Goal: Information Seeking & Learning: Find specific fact

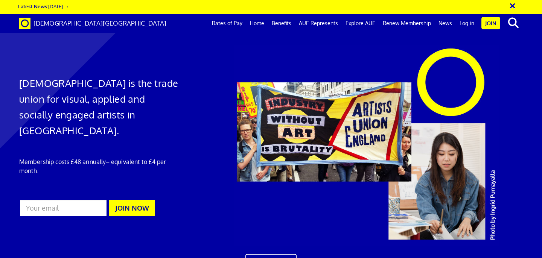
scroll to position [0, 4]
click at [231, 23] on link "Rates of Pay" at bounding box center [227, 23] width 38 height 19
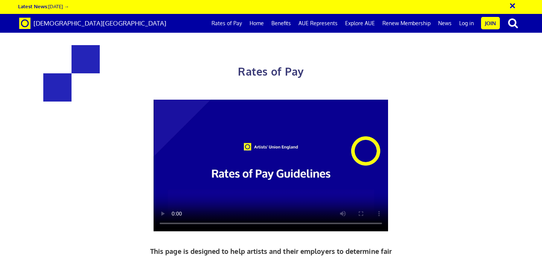
scroll to position [1204, 0]
drag, startPoint x: 287, startPoint y: 157, endPoint x: 290, endPoint y: 178, distance: 21.2
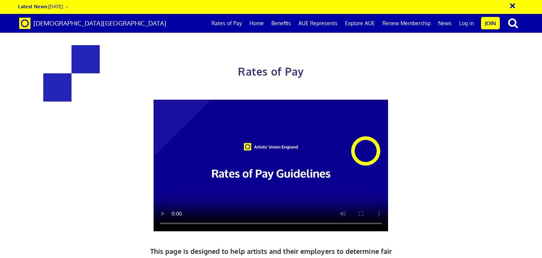
click at [177, 134] on video at bounding box center [271, 166] width 235 height 132
drag, startPoint x: 151, startPoint y: 206, endPoint x: 215, endPoint y: 206, distance: 64.0
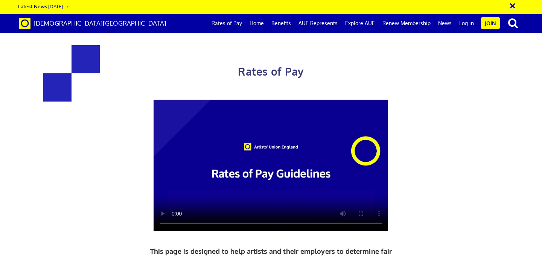
drag, startPoint x: 214, startPoint y: 207, endPoint x: 138, endPoint y: 206, distance: 76.1
drag, startPoint x: 151, startPoint y: 190, endPoint x: 236, endPoint y: 190, distance: 85.1
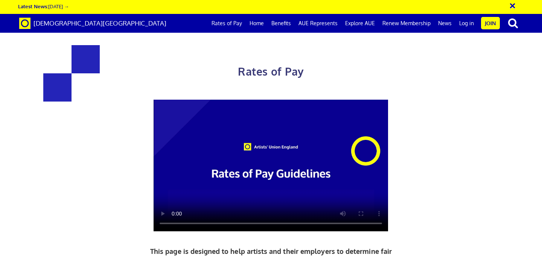
drag, startPoint x: 125, startPoint y: 170, endPoint x: 221, endPoint y: 221, distance: 108.5
copy div "£352.01 a day ½ £193.61 per ½ day £44.00 an hour 5+ years experience"
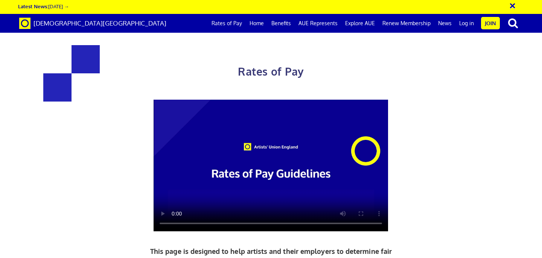
drag, startPoint x: 305, startPoint y: 71, endPoint x: 409, endPoint y: 123, distance: 116.0
copy div "£284.31 a day ½ £156.38 per ½ day £35.54 an hour 3 yrs + experience"
